Goal: Complete application form

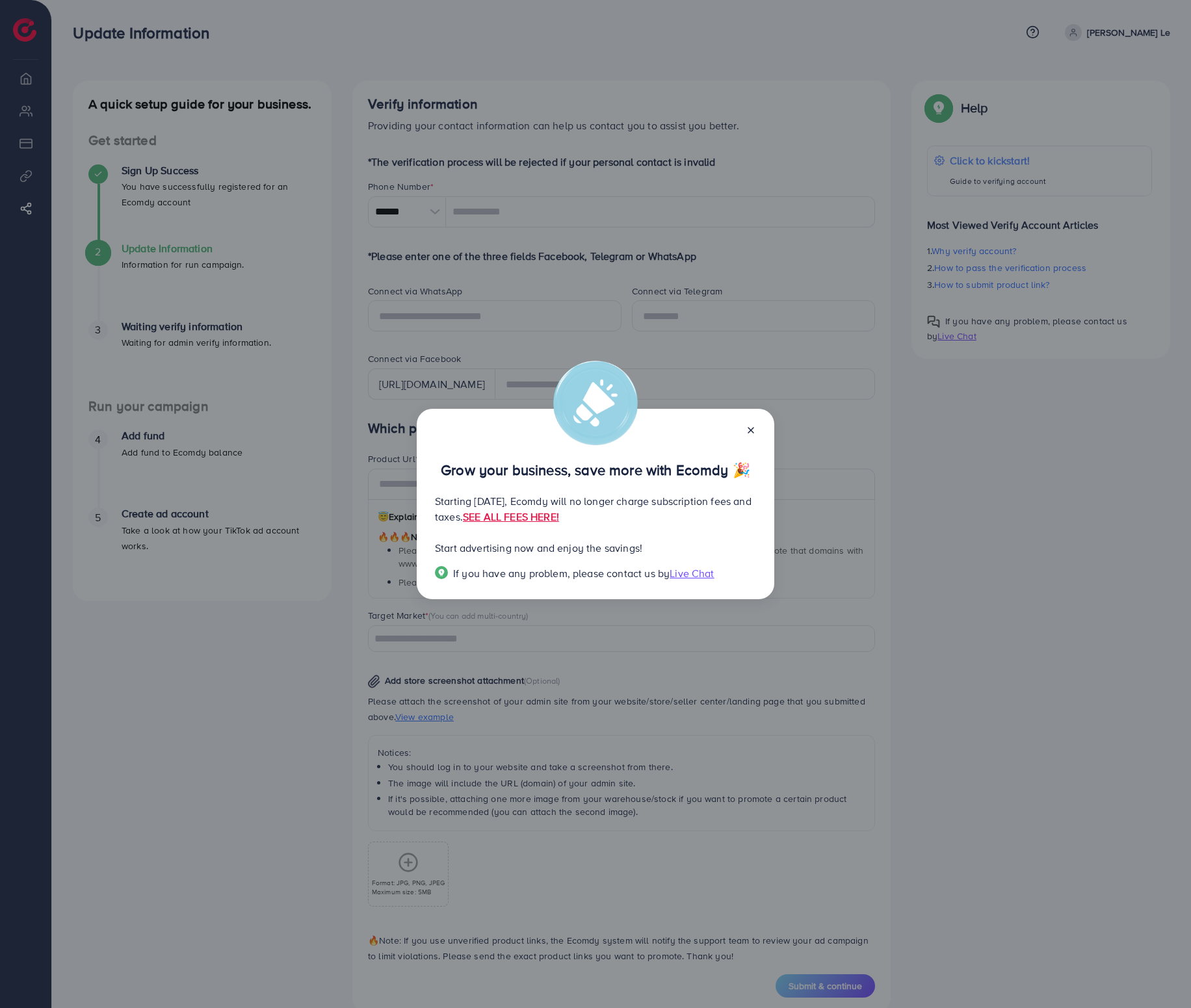
click at [749, 433] on icon at bounding box center [751, 430] width 11 height 11
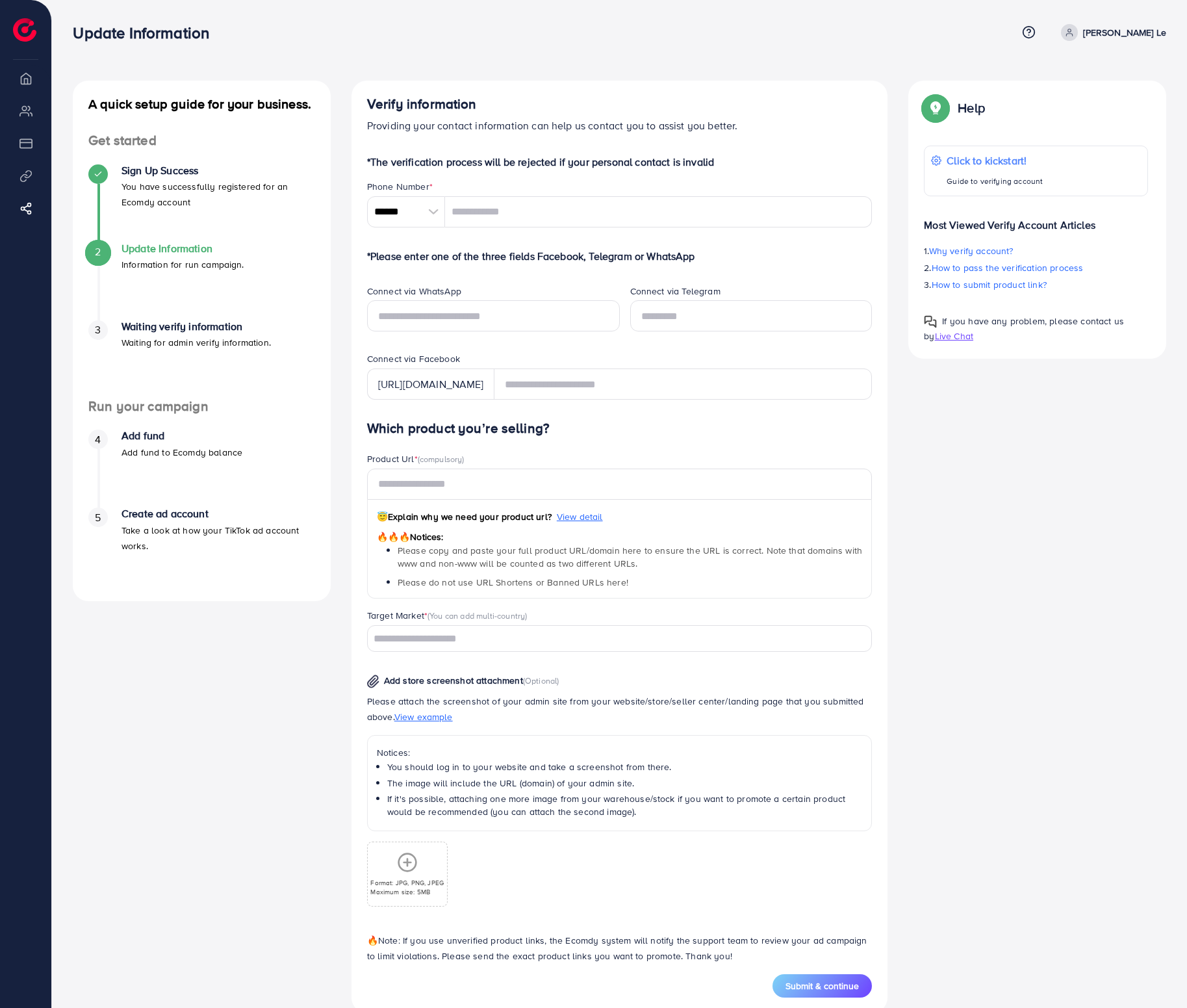
click at [94, 171] on icon at bounding box center [98, 174] width 9 height 9
click at [98, 328] on span "3" at bounding box center [98, 329] width 6 height 15
click at [813, 992] on button "Submit & continue" at bounding box center [822, 986] width 99 height 24
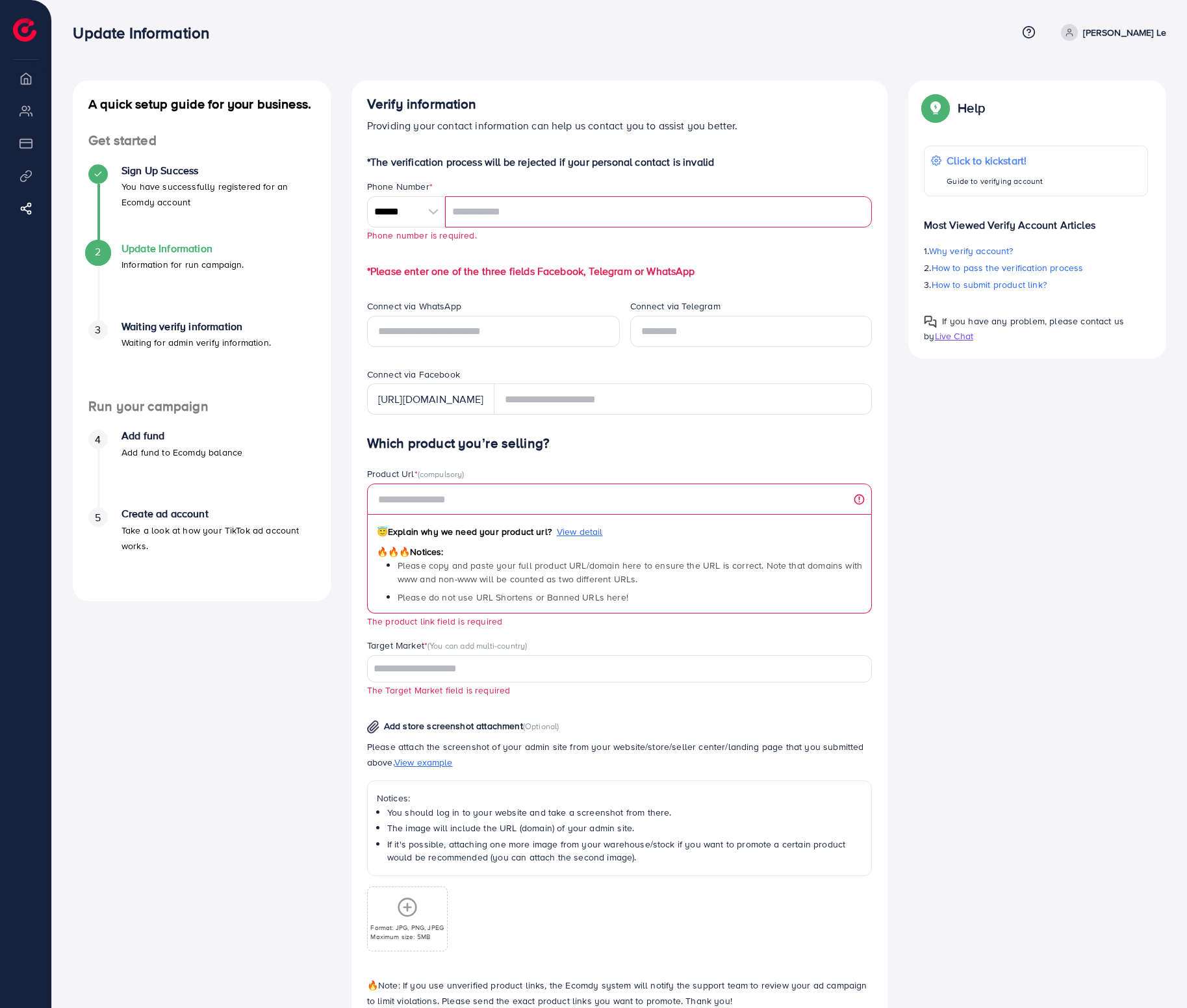
copy h3 "Update Information"
drag, startPoint x: 75, startPoint y: 35, endPoint x: 261, endPoint y: 37, distance: 186.0
click at [261, 37] on div "Update Information" at bounding box center [545, 33] width 944 height 19
click at [909, 50] on nav "Update Information Help Center Contact Support Term and policy About Us [PERSON…" at bounding box center [619, 32] width 1093 height 46
click at [1122, 126] on div "Help" at bounding box center [1036, 113] width 224 height 34
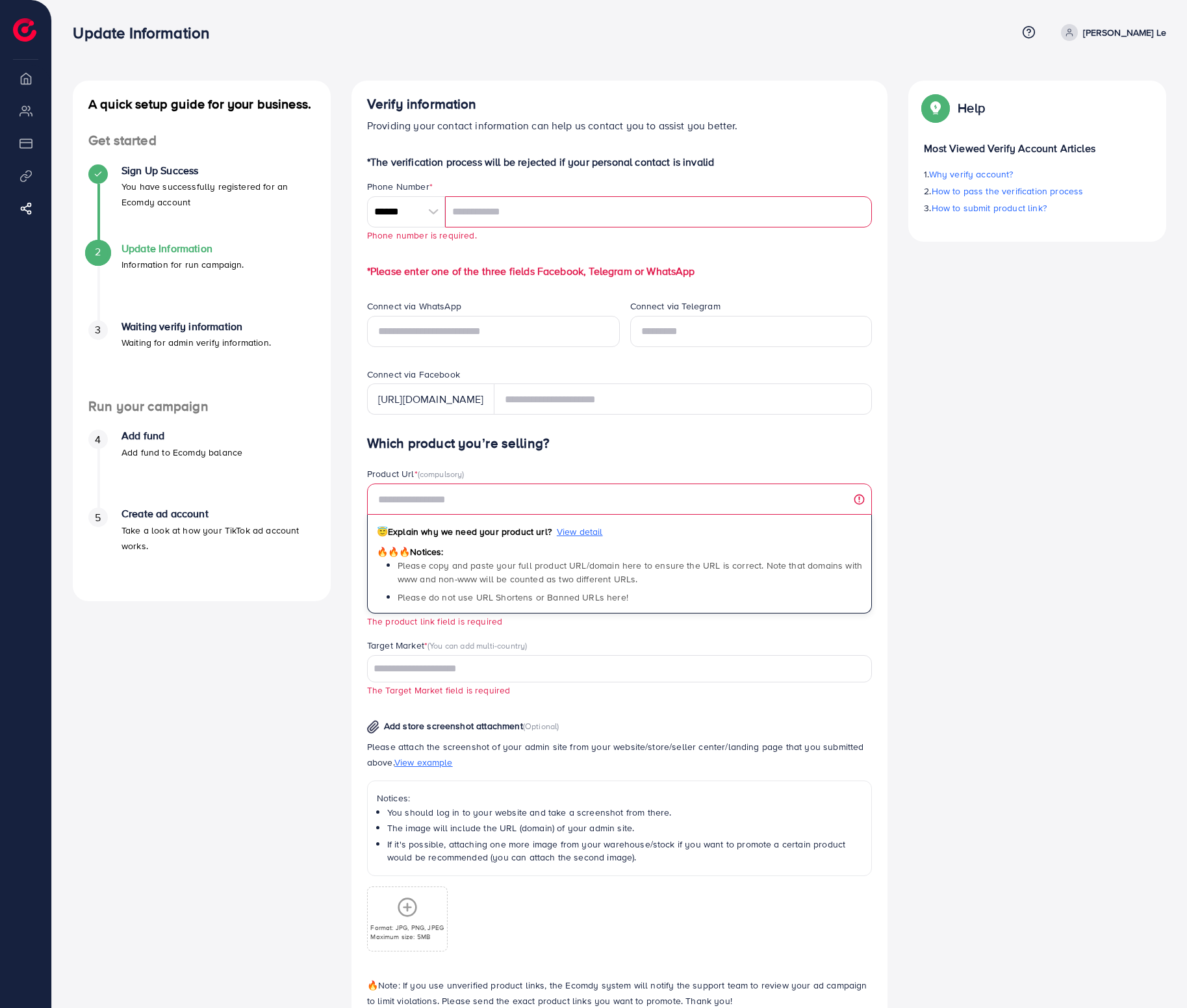
click at [386, 82] on div "Verify information Providing your contact information can help us contact you t…" at bounding box center [619, 569] width 536 height 977
click at [332, 54] on nav "Update Information Help Center Contact Support Term and policy About Us [PERSON…" at bounding box center [619, 32] width 1093 height 46
